Goal: Task Accomplishment & Management: Manage account settings

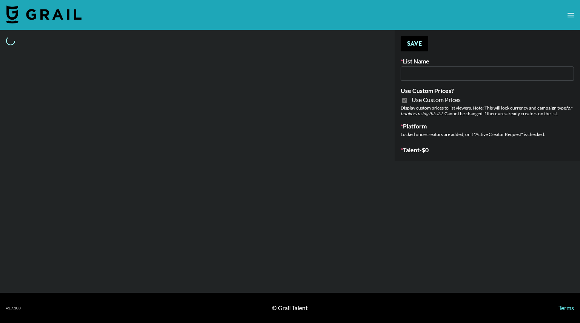
type input "[PERSON_NAME] - Relatable ([DATE])"
checkbox input "true"
select select "Brand"
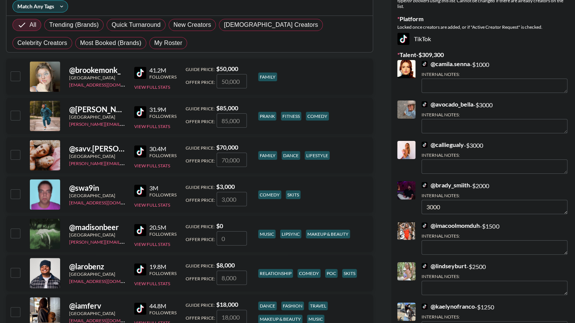
scroll to position [118, 0]
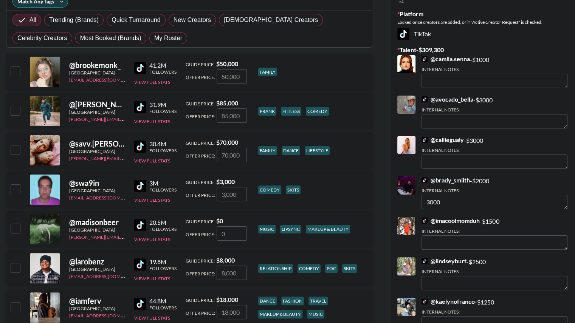
click at [154, 38] on span "My Roster" at bounding box center [168, 38] width 28 height 9
click at [154, 38] on input "My Roster" at bounding box center [154, 38] width 0 height 0
radio input "true"
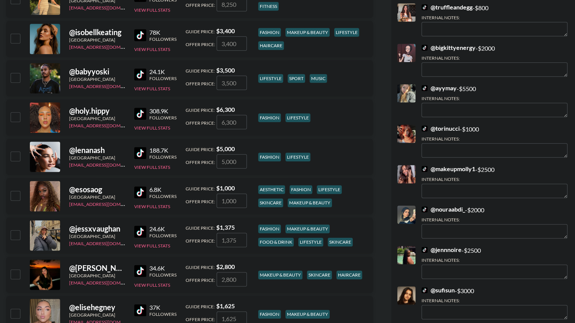
scroll to position [897, 0]
click at [10, 117] on div at bounding box center [15, 117] width 12 height 13
click at [16, 117] on input "checkbox" at bounding box center [15, 117] width 9 height 9
checkbox input "true"
type input "6300"
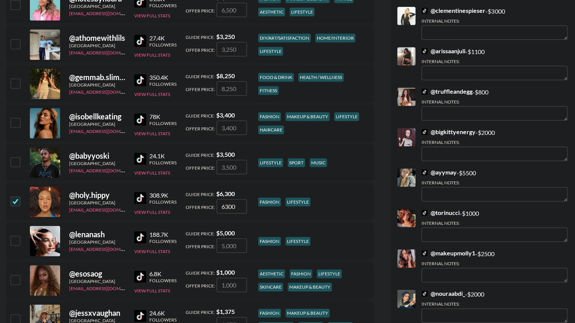
scroll to position [812, 0]
click at [19, 280] on input "checkbox" at bounding box center [15, 279] width 9 height 9
checkbox input "true"
type input "1000"
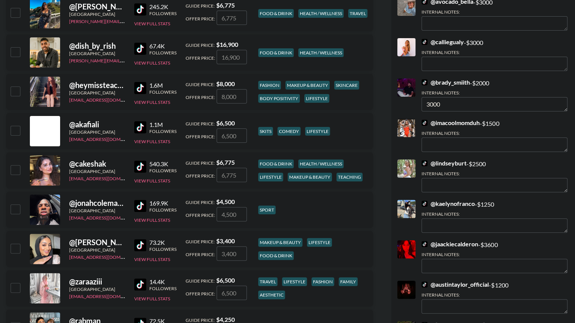
scroll to position [214, 0]
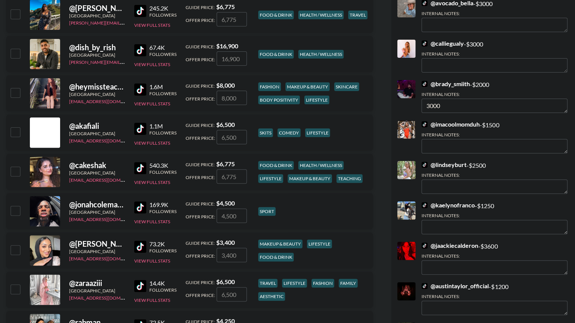
click at [12, 90] on input "checkbox" at bounding box center [15, 92] width 9 height 9
checkbox input "true"
type input "8000"
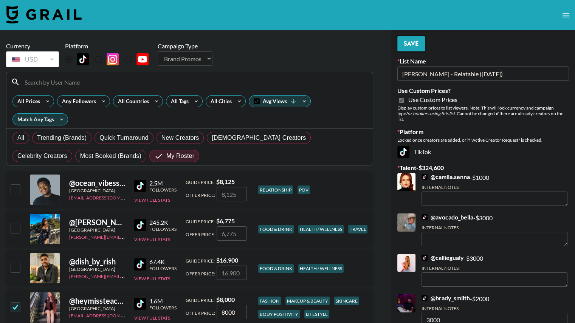
click at [418, 45] on button "Save" at bounding box center [411, 43] width 28 height 15
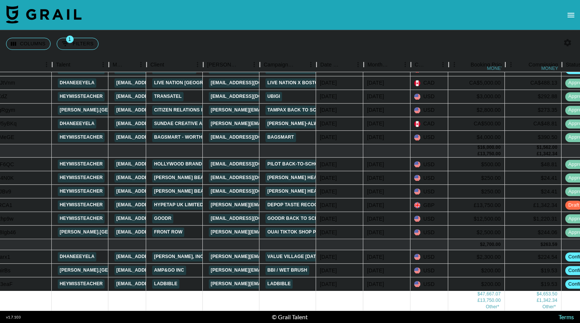
scroll to position [150, 106]
